Goal: Task Accomplishment & Management: Complete application form

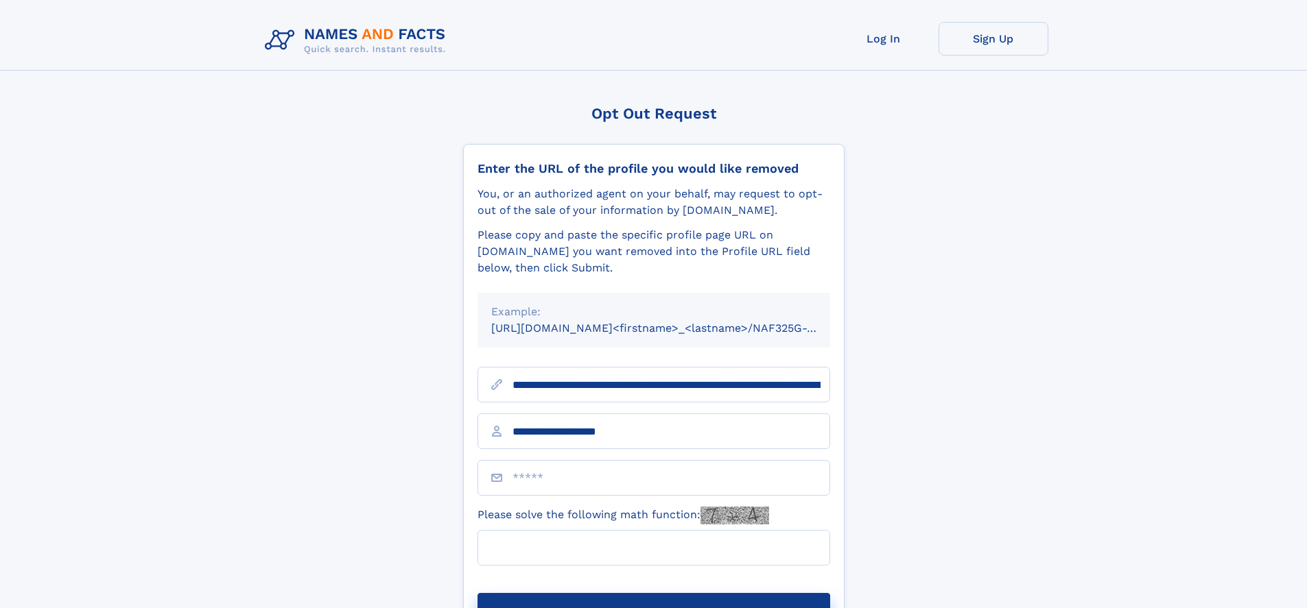
type input "**********"
type input "**"
click at [653, 593] on button "Submit Opt Out Request" at bounding box center [653, 615] width 353 height 44
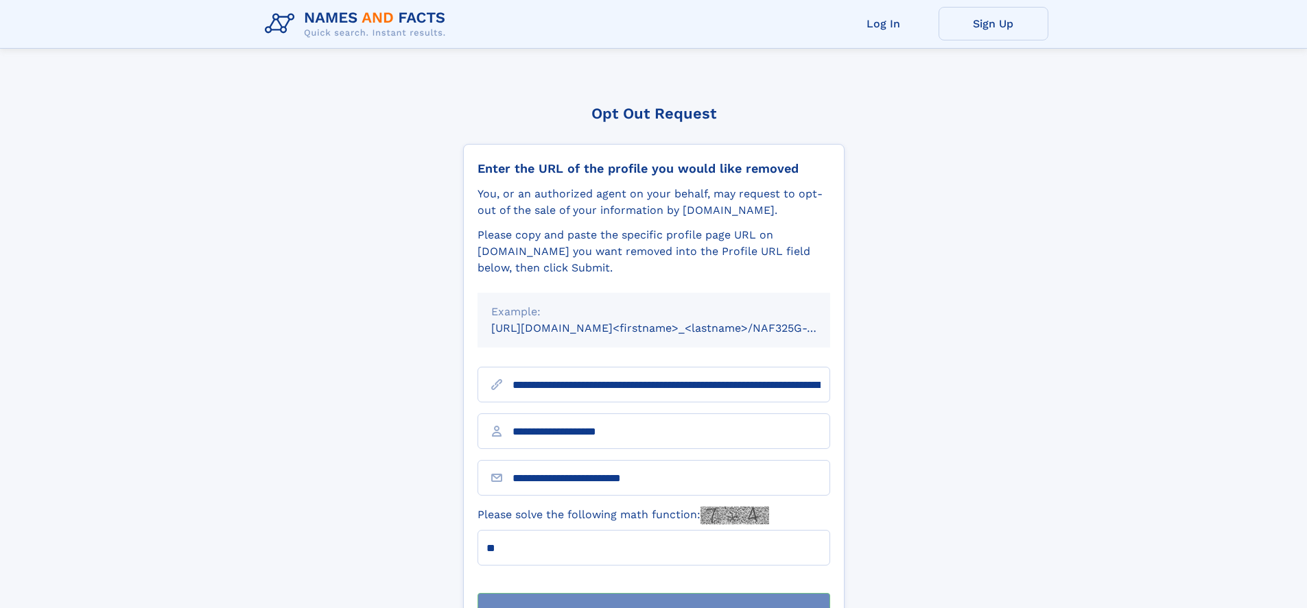
scroll to position [44, 0]
